Goal: Information Seeking & Learning: Learn about a topic

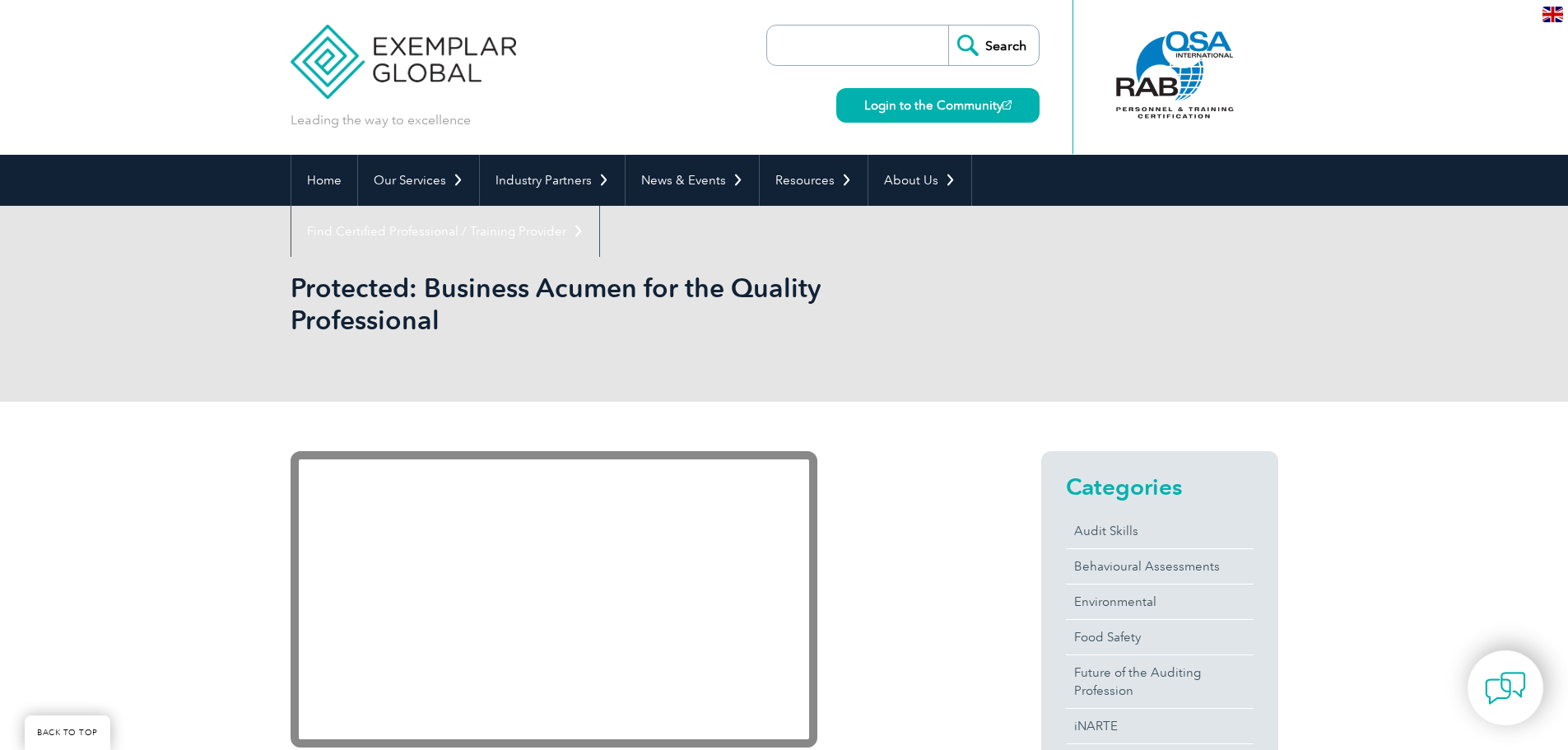
scroll to position [165, 0]
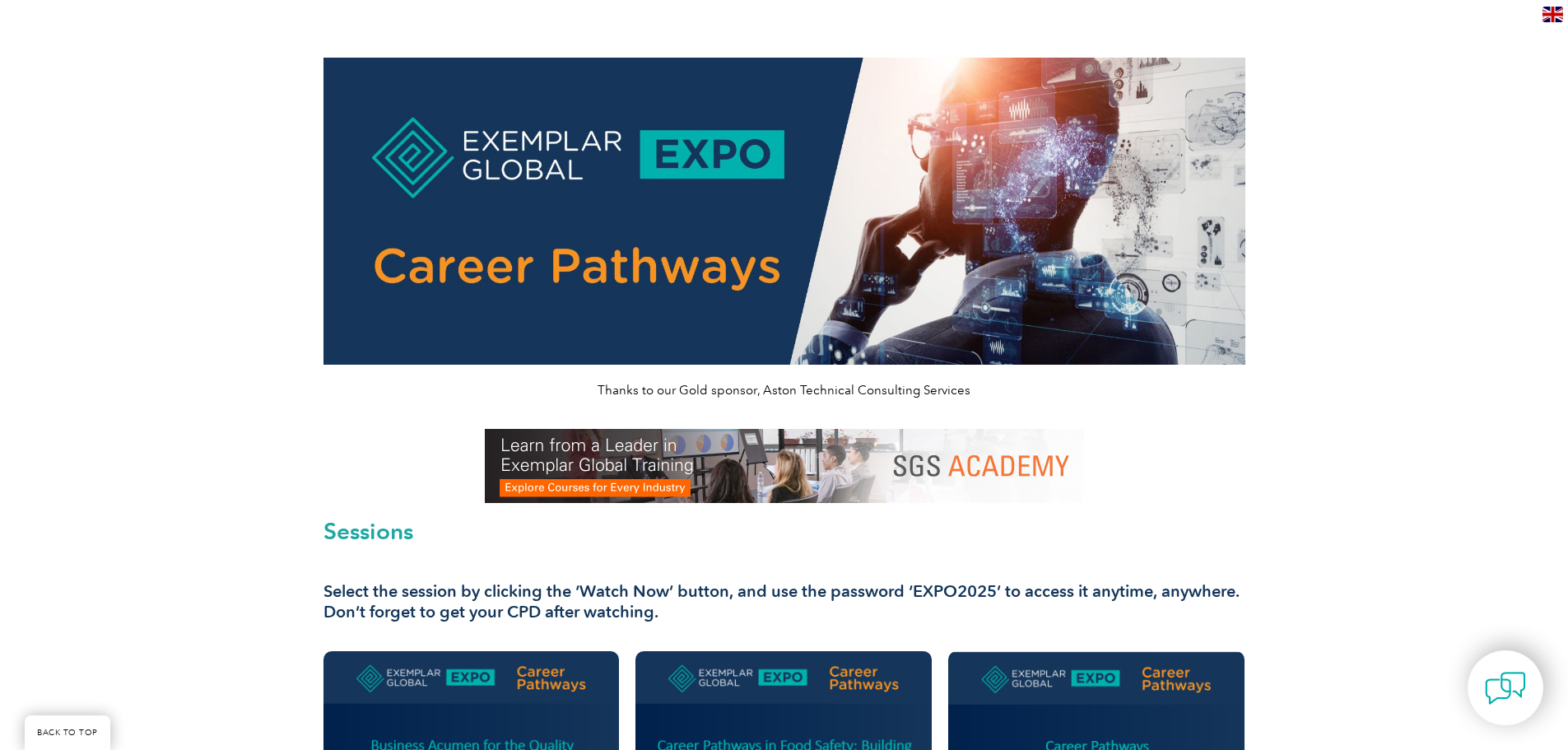
scroll to position [494, 0]
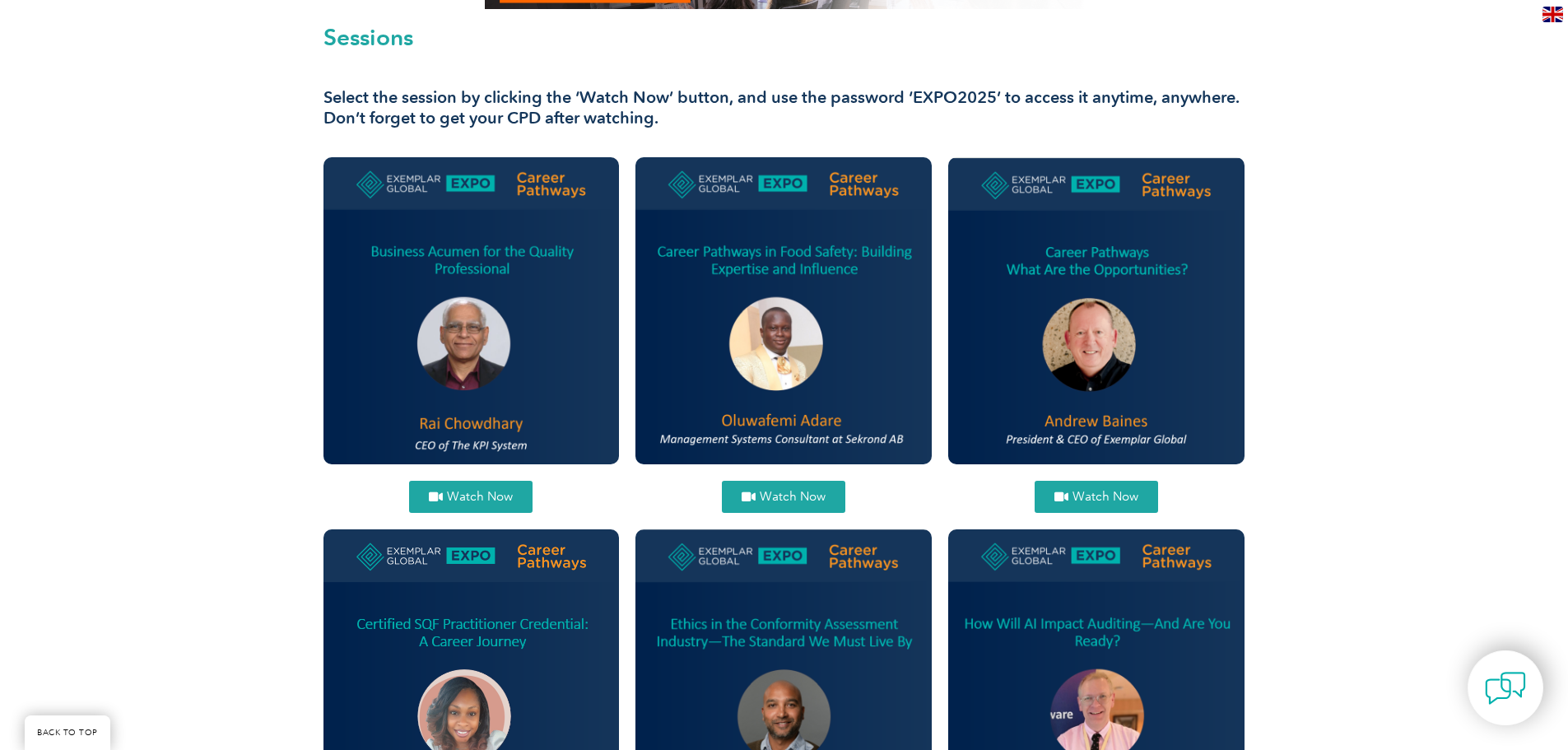
click at [1092, 501] on span "Watch Now" at bounding box center [1106, 497] width 65 height 12
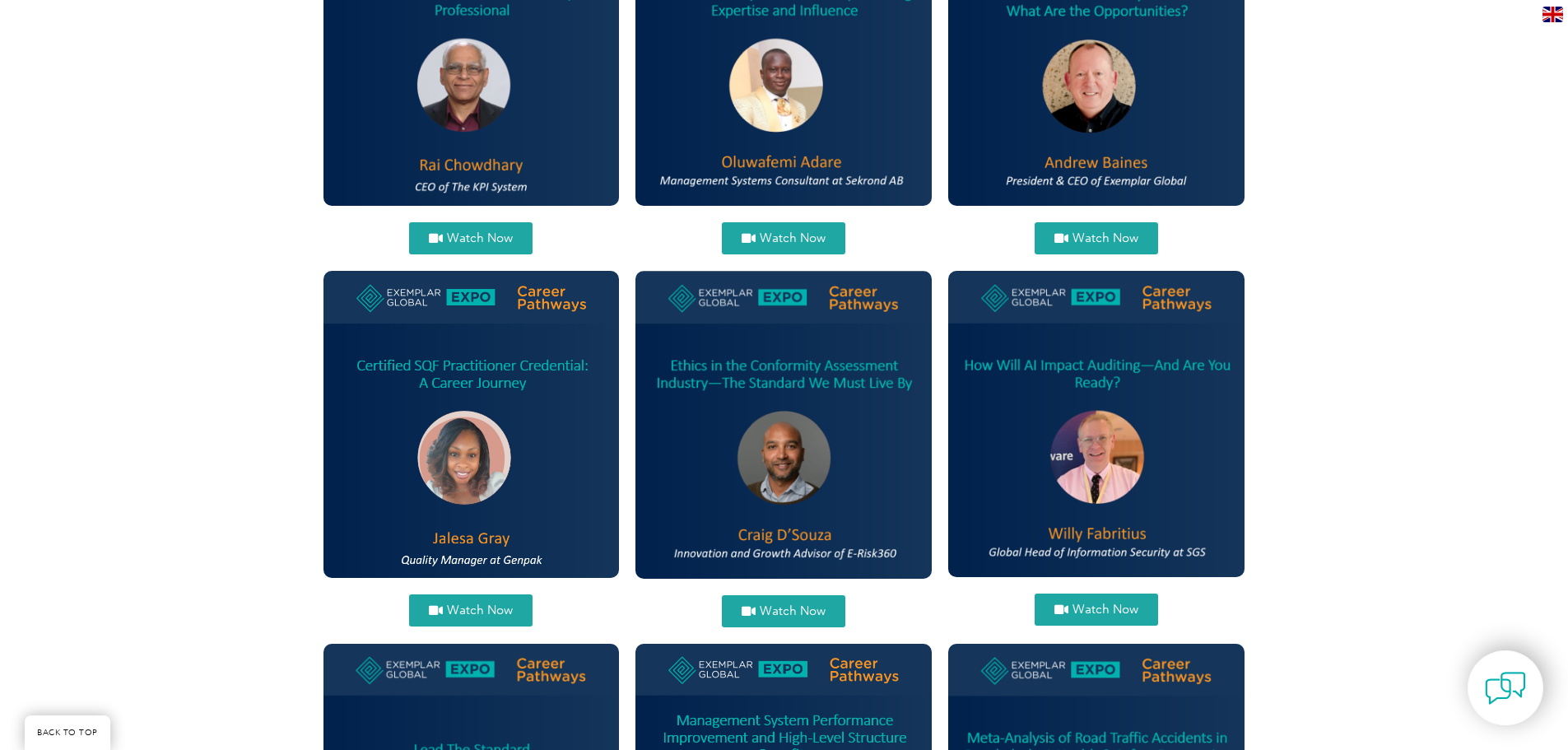
scroll to position [823, 0]
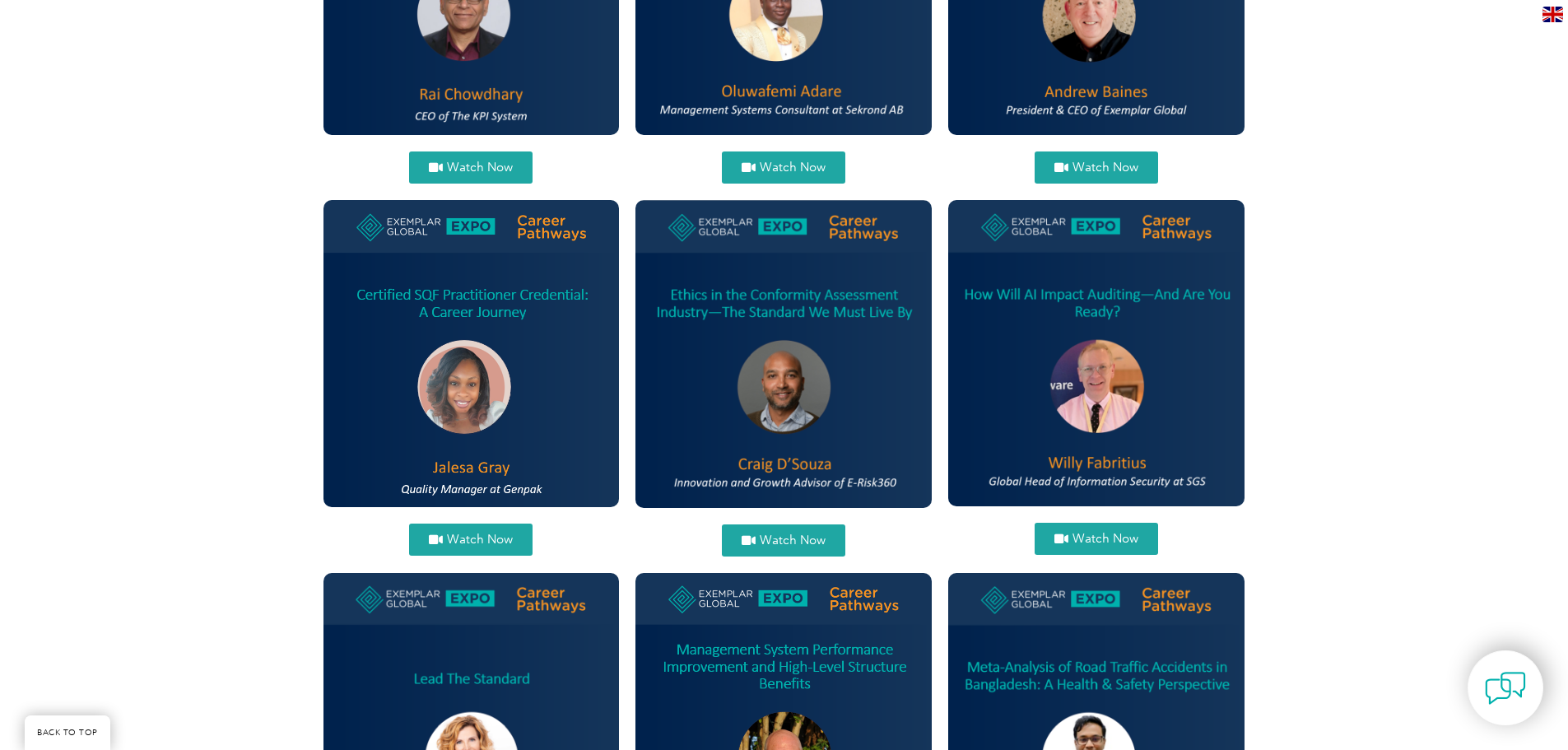
click at [791, 536] on span "Watch Now" at bounding box center [792, 541] width 65 height 12
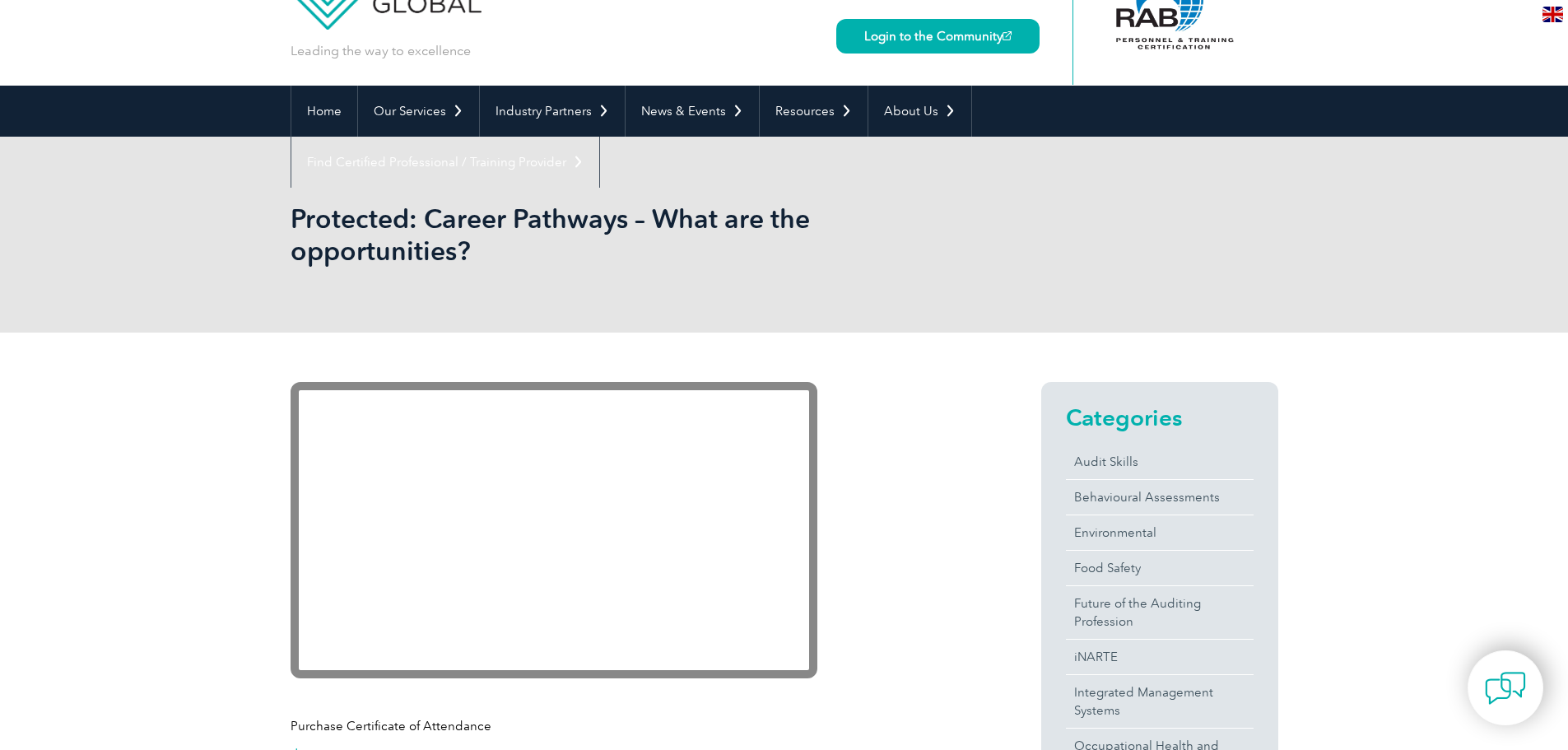
scroll to position [481, 0]
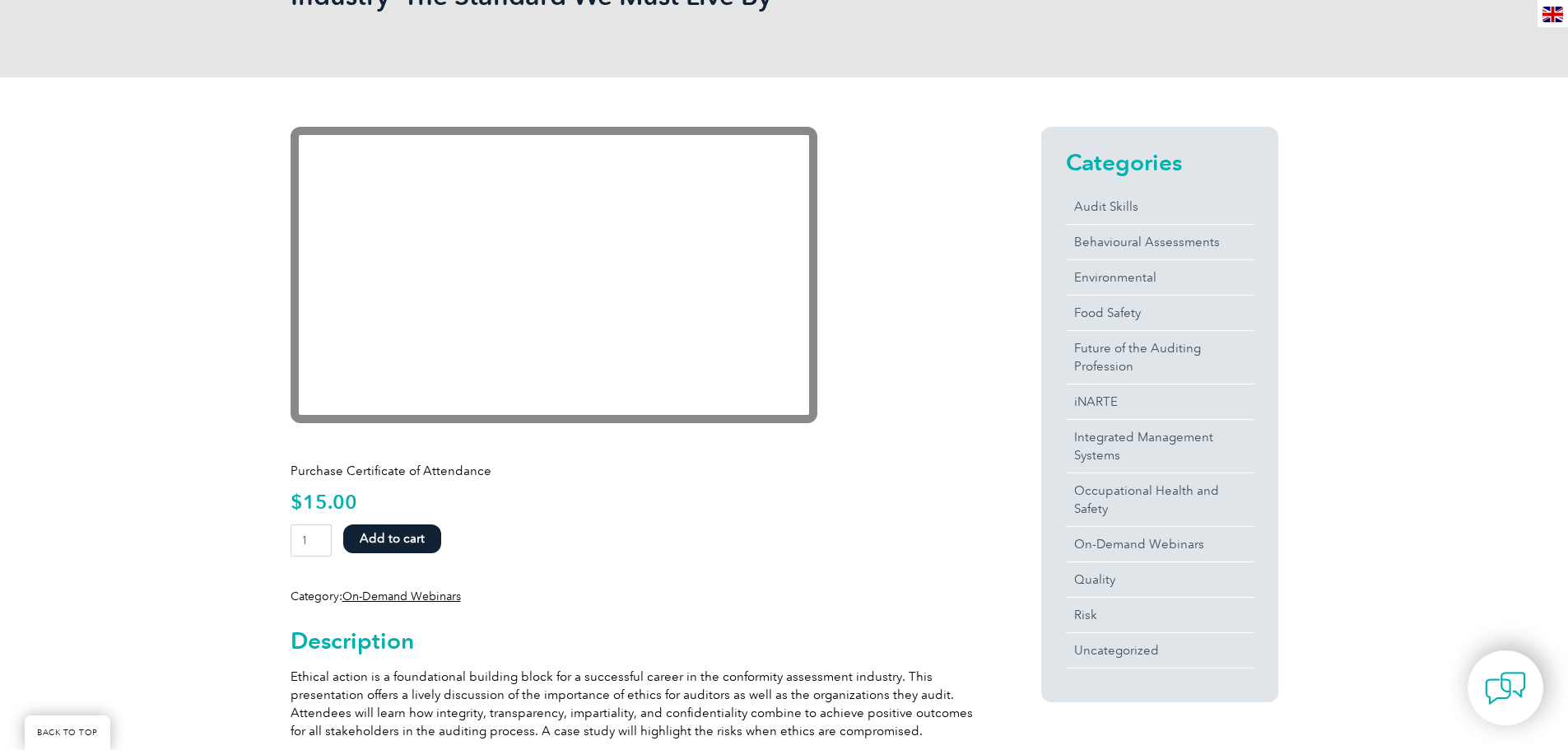
scroll to position [329, 0]
